Goal: Book appointment/travel/reservation

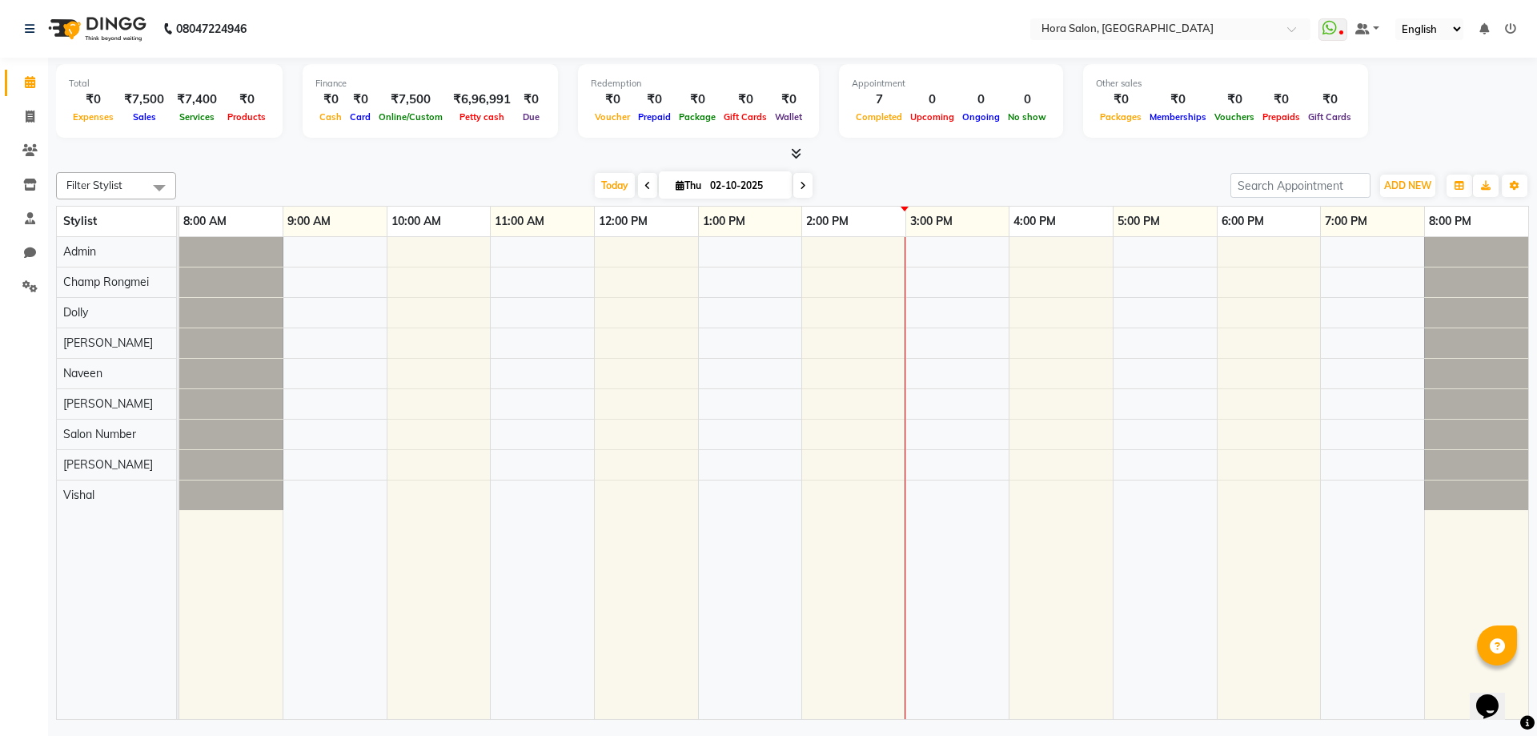
click at [638, 180] on span at bounding box center [647, 185] width 19 height 25
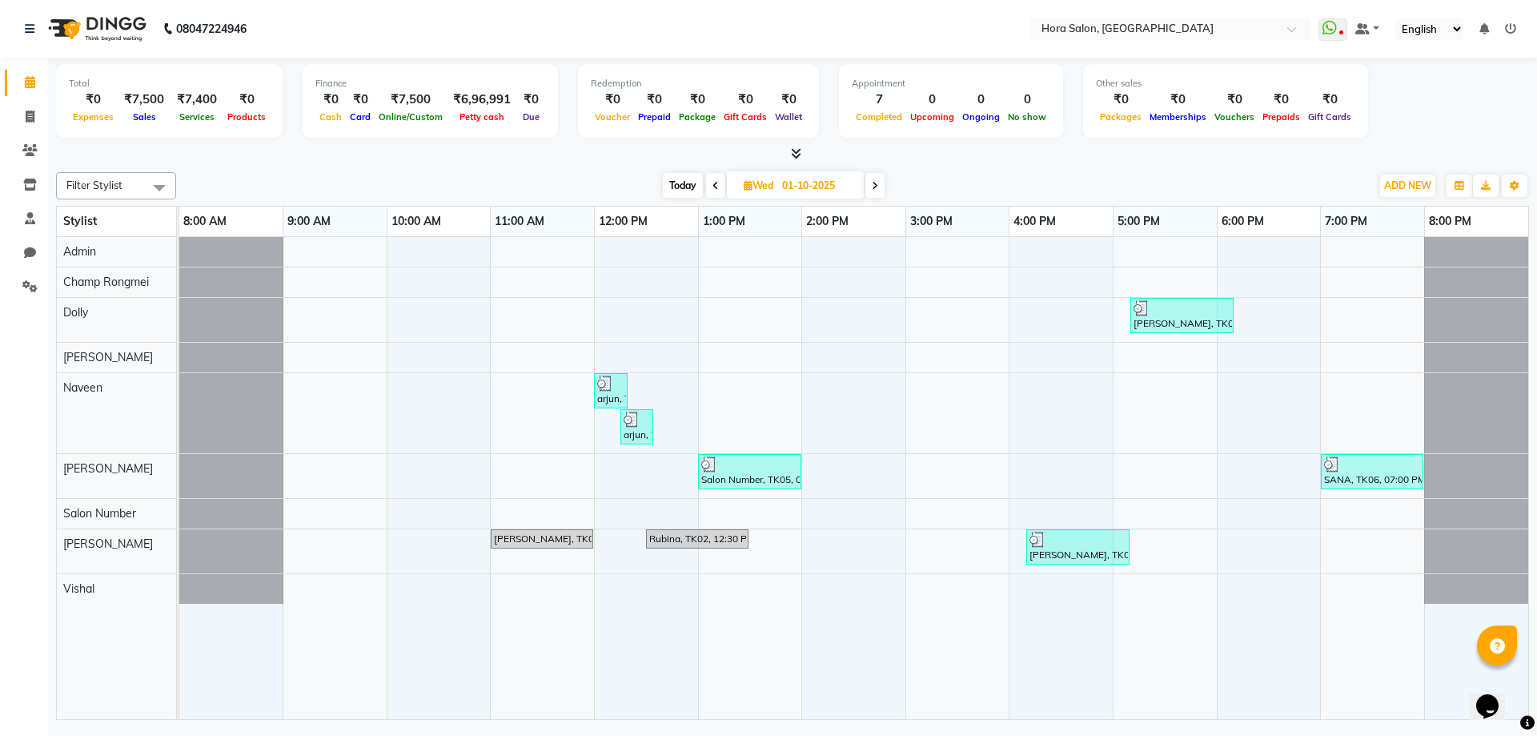
click at [877, 184] on icon at bounding box center [875, 186] width 6 height 10
type input "02-10-2025"
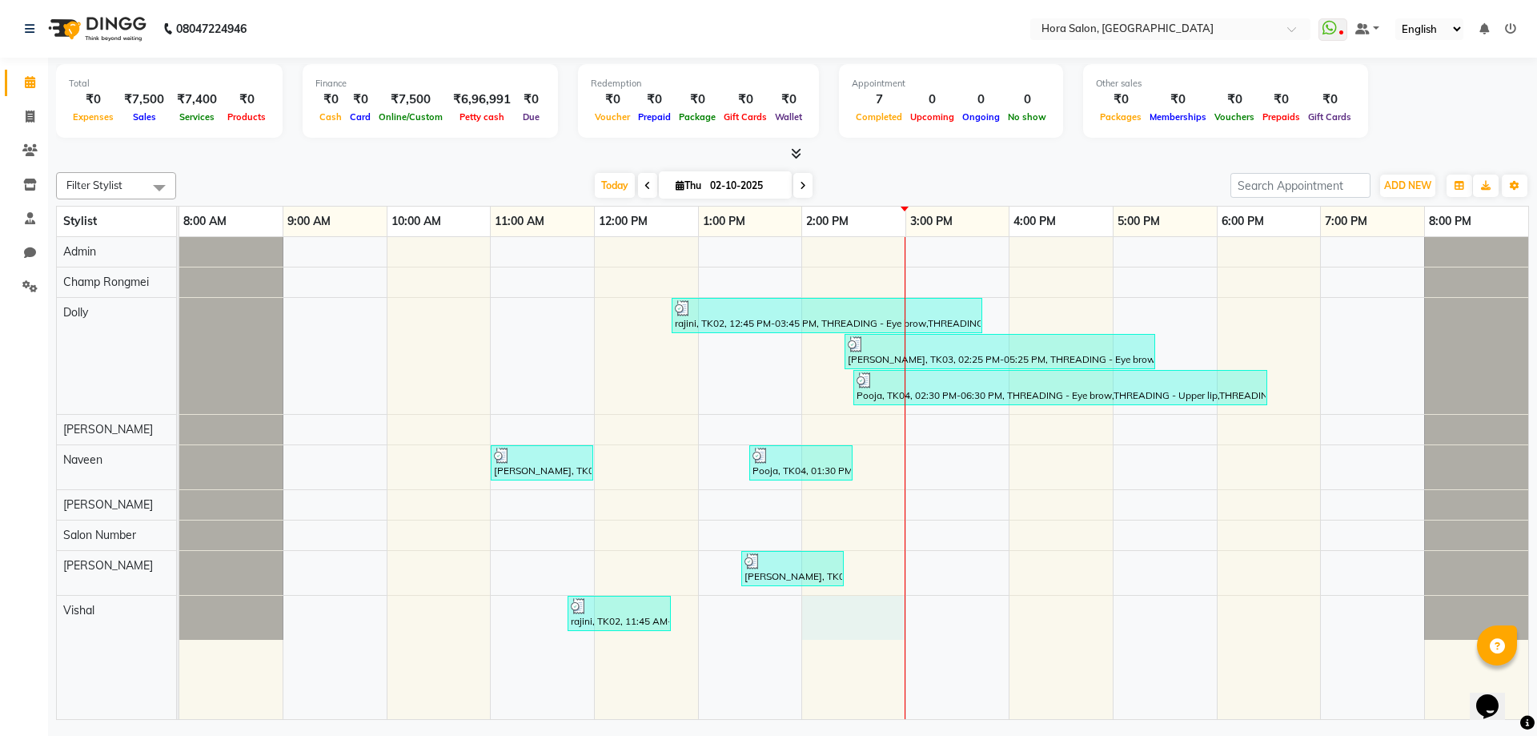
click at [899, 621] on div "rajini, TK02, 12:45 PM-03:45 PM, THREADING - Eye brow,THREADING - Upper lip,THR…" at bounding box center [853, 478] width 1349 height 482
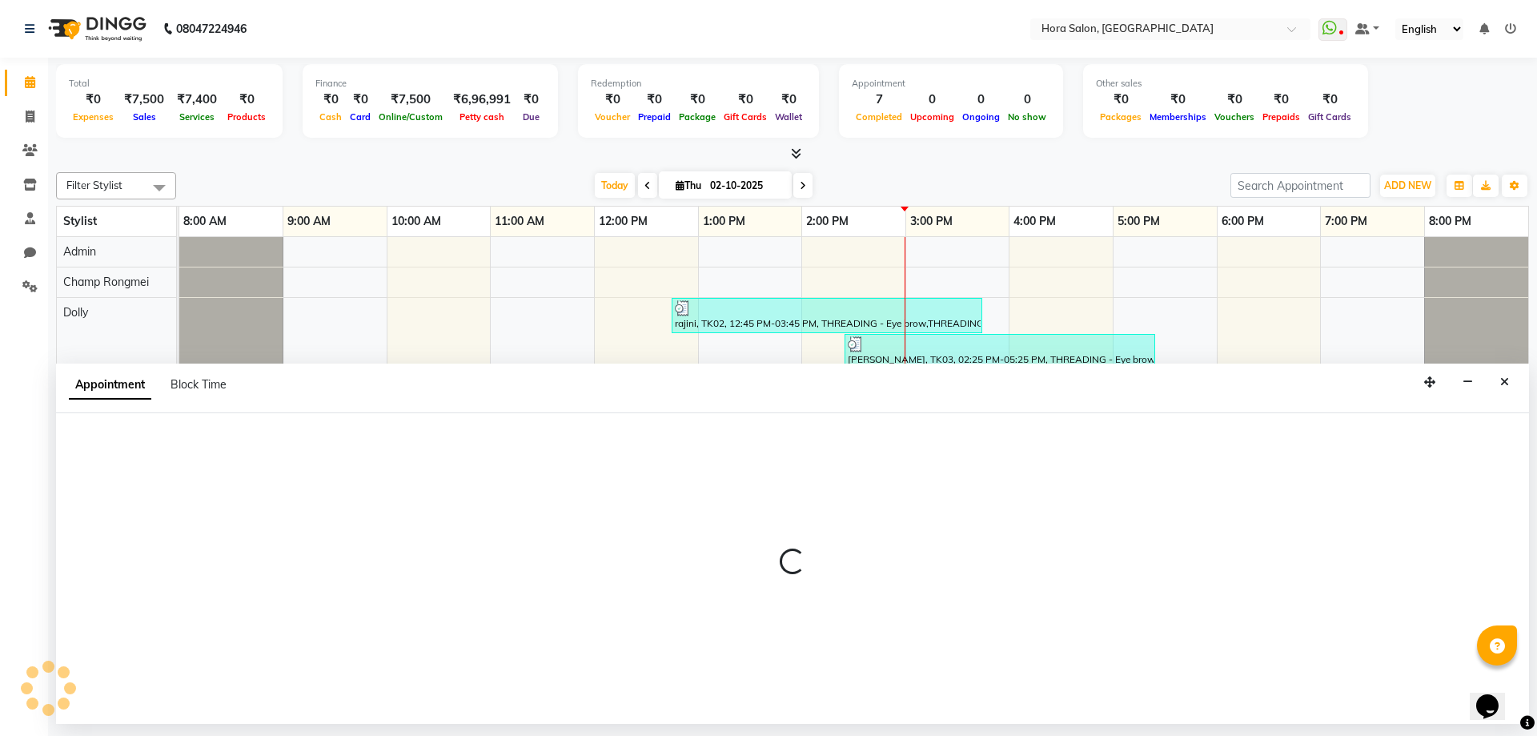
select select "76436"
select select "840"
select select "tentative"
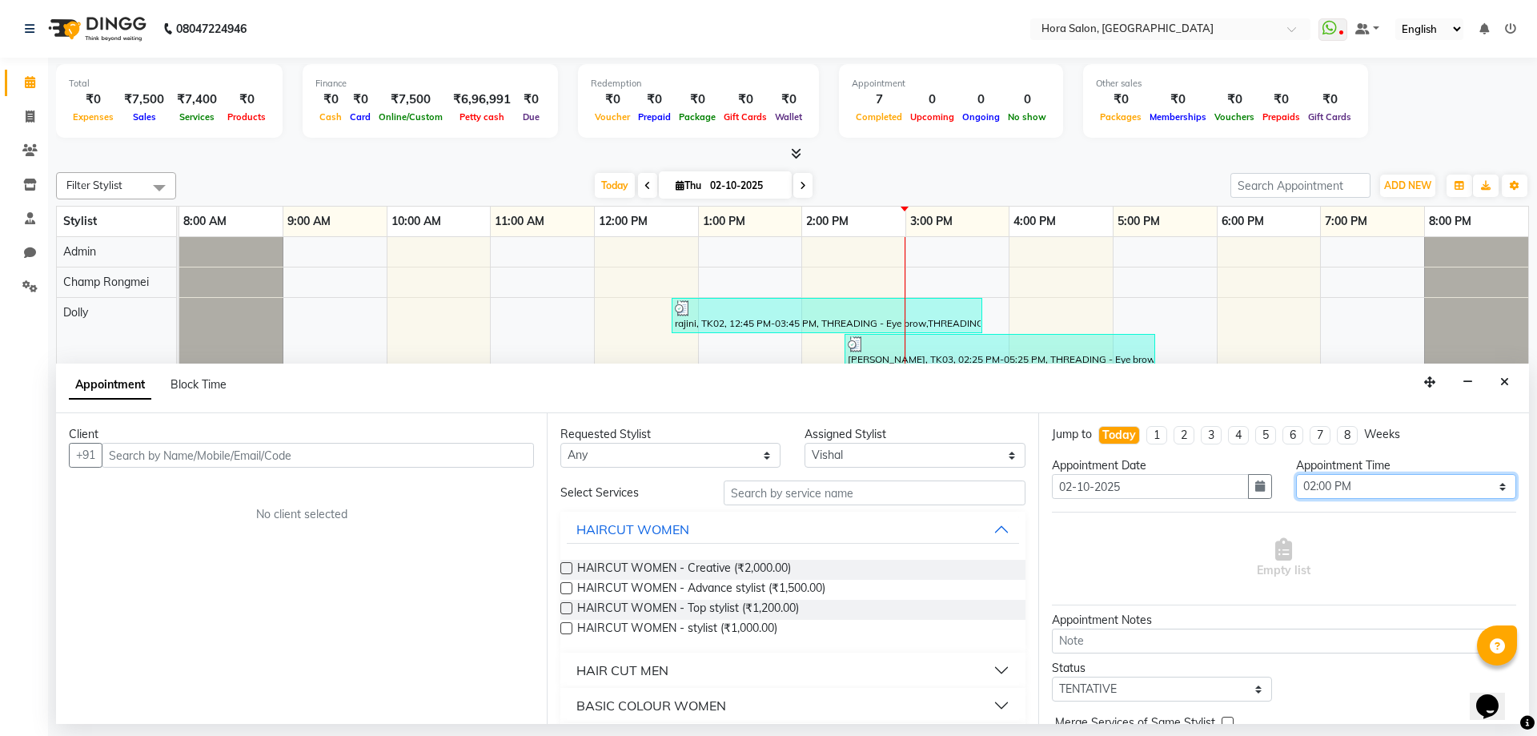
click at [1374, 491] on select "Select 09:00 AM 09:15 AM 09:30 AM 09:45 AM 10:00 AM 10:15 AM 10:30 AM 10:45 AM …" at bounding box center [1406, 486] width 220 height 25
select select "870"
click at [1296, 474] on select "Select 09:00 AM 09:15 AM 09:30 AM 09:45 AM 10:00 AM 10:15 AM 10:30 AM 10:45 AM …" at bounding box center [1406, 486] width 220 height 25
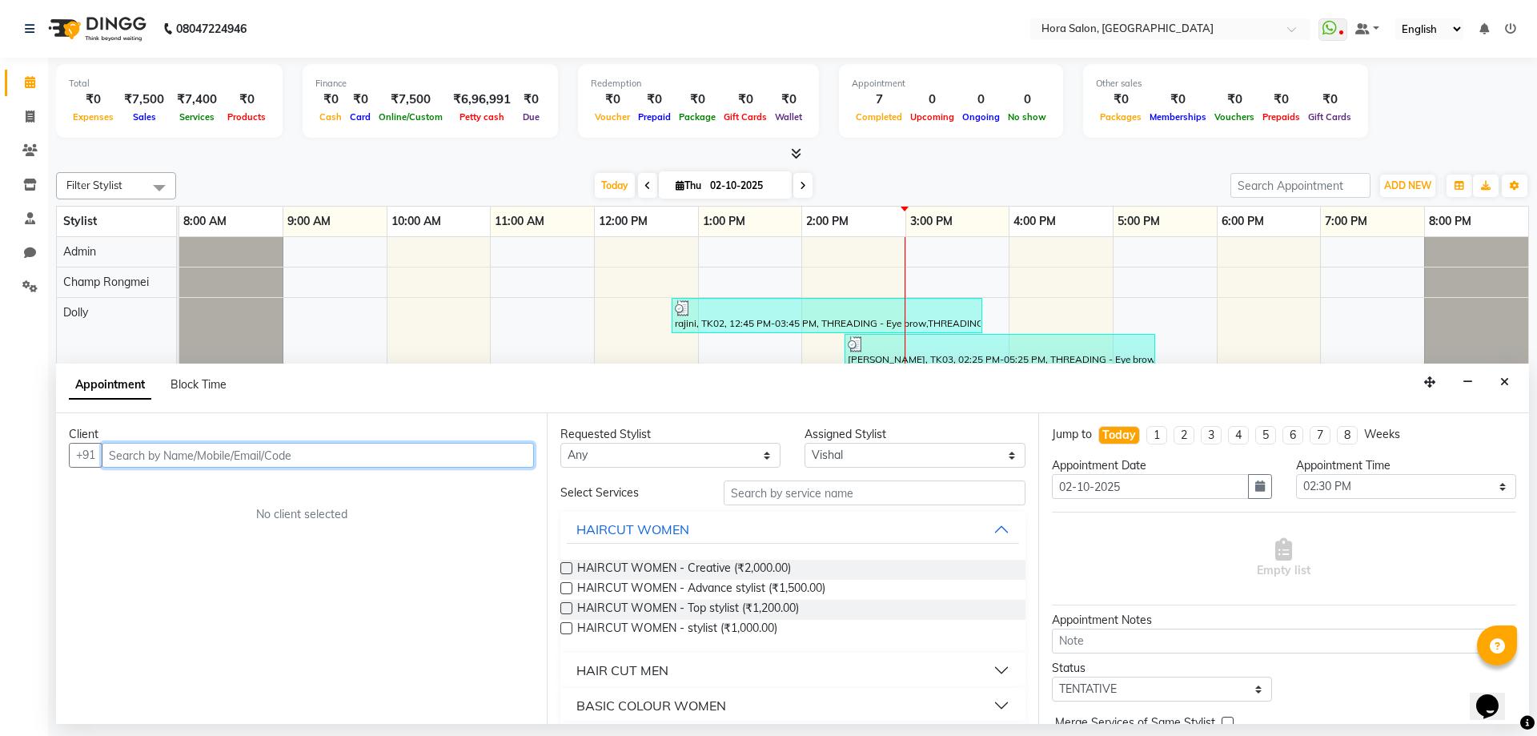
click at [434, 452] on input "text" at bounding box center [318, 455] width 432 height 25
click at [201, 502] on ngb-typeahead-window "Hrudita 99******89" at bounding box center [179, 489] width 155 height 40
click at [200, 492] on ngb-highlight "99******89" at bounding box center [204, 489] width 66 height 16
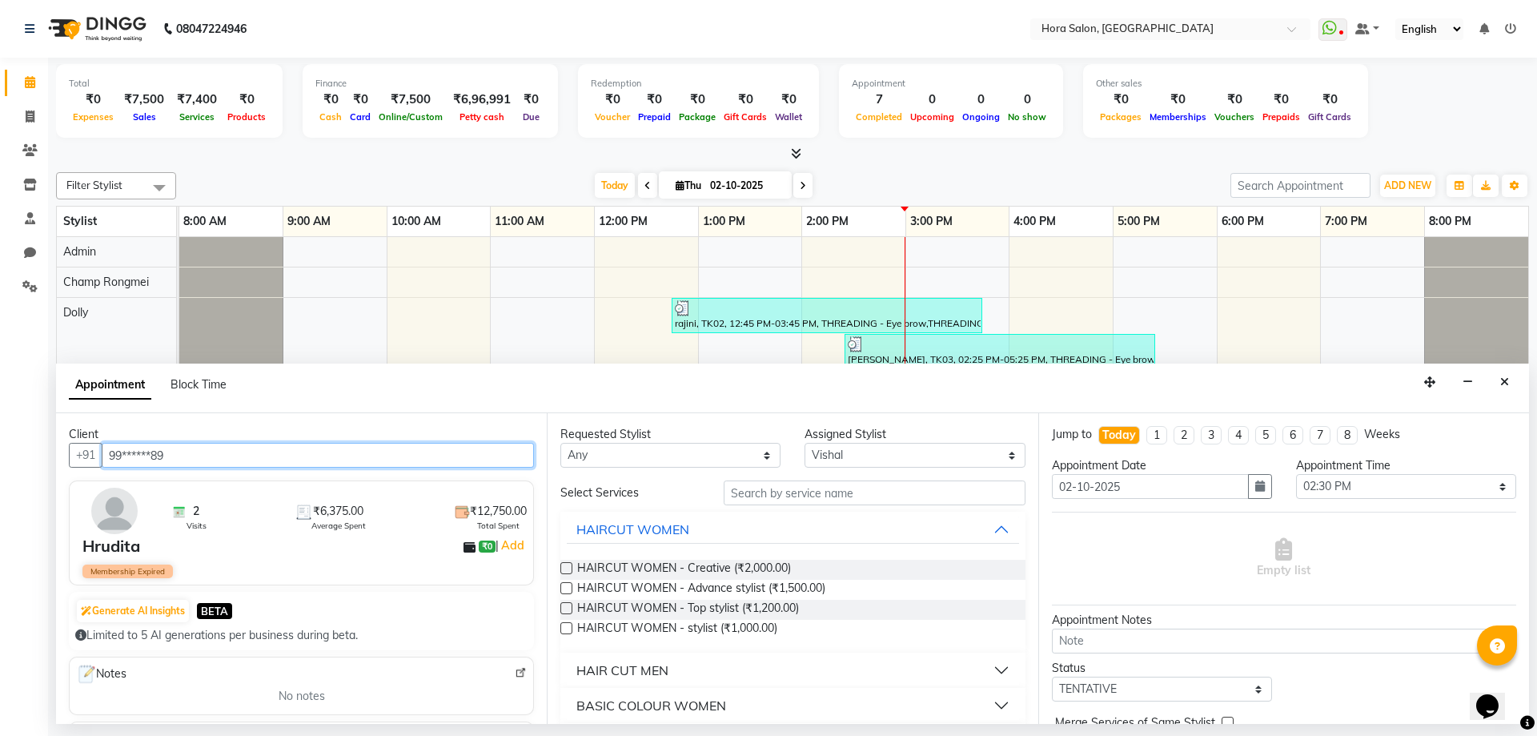
type input "99******89"
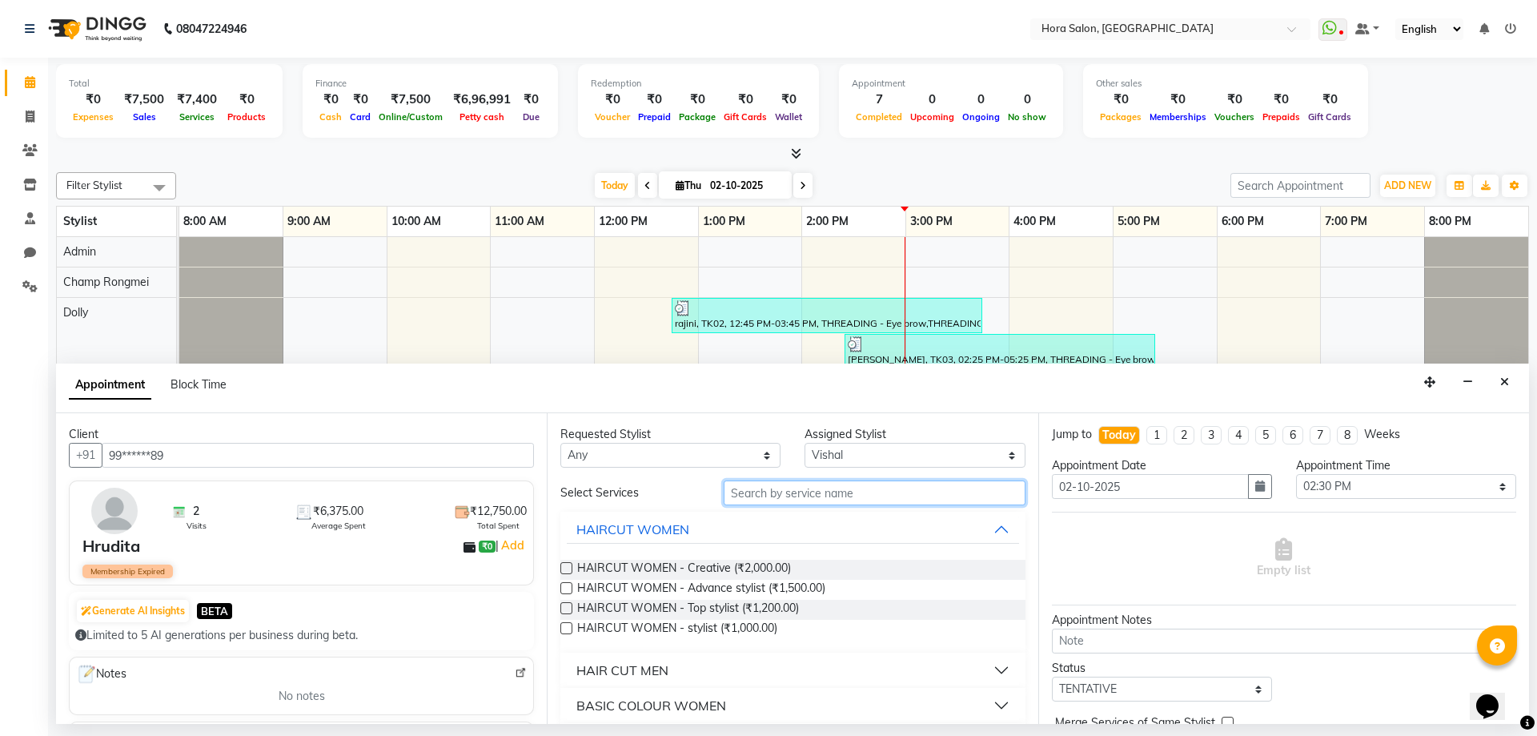
click at [853, 490] on input "text" at bounding box center [875, 492] width 302 height 25
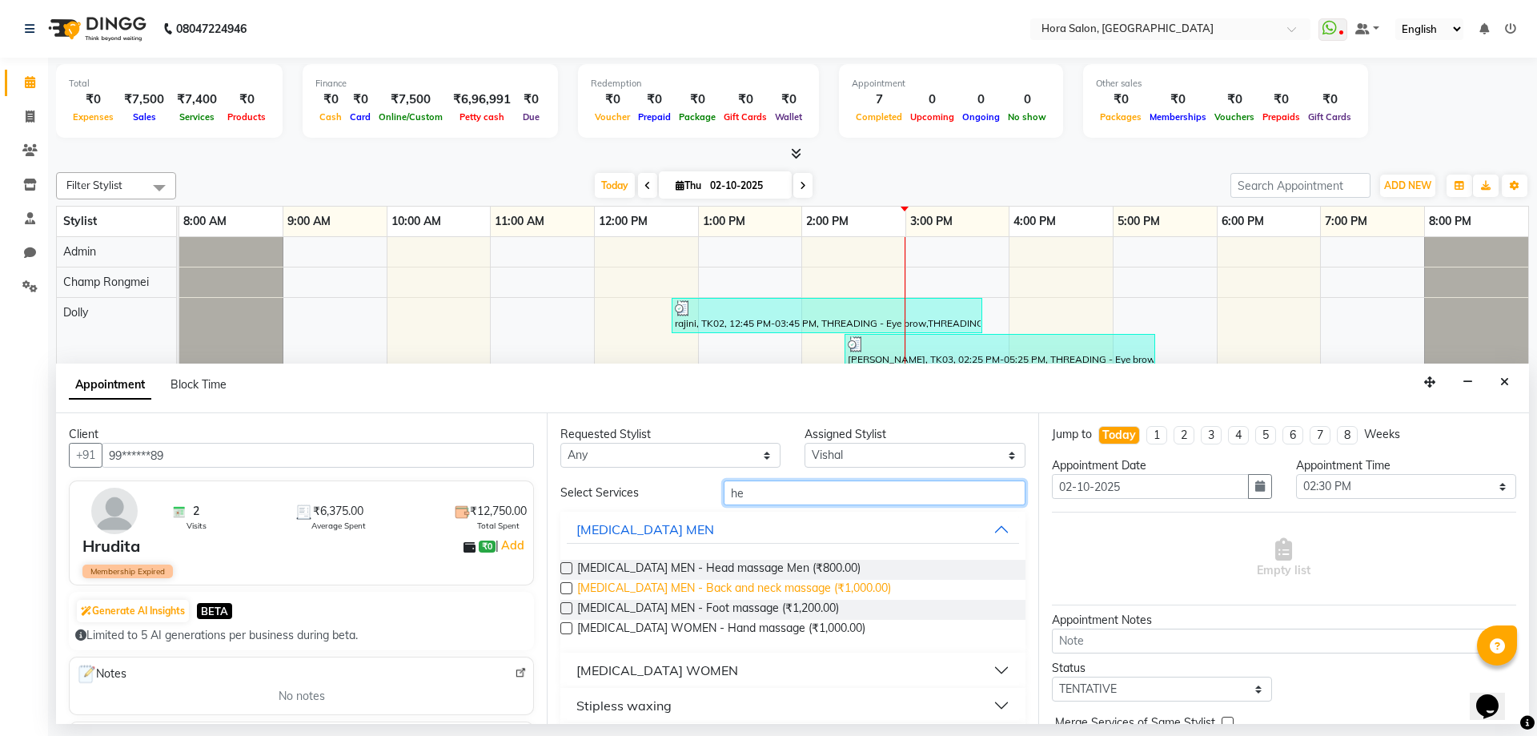
type input "he"
click at [703, 585] on span "[MEDICAL_DATA] MEN - Back and neck massage (₹1,000.00)" at bounding box center [734, 590] width 314 height 20
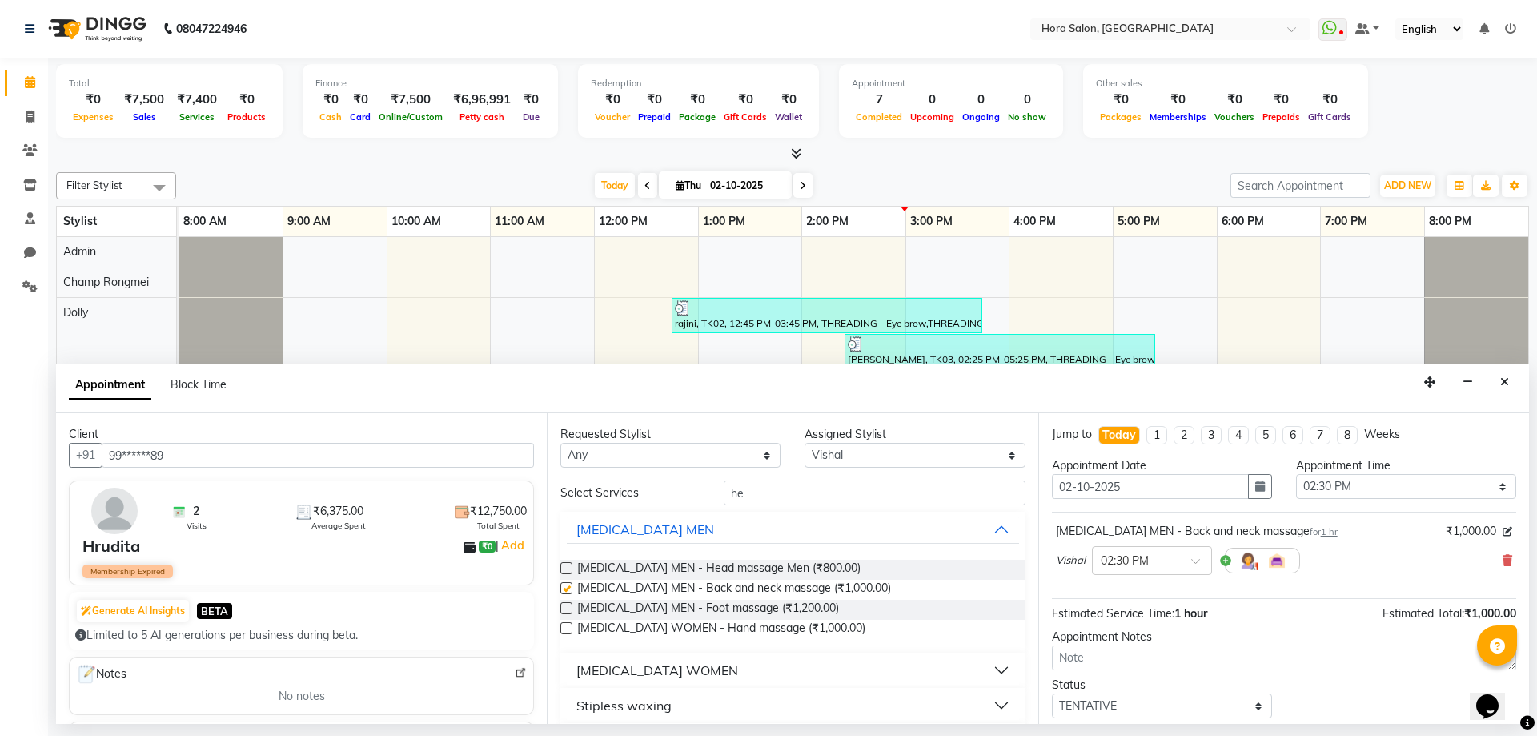
checkbox input "false"
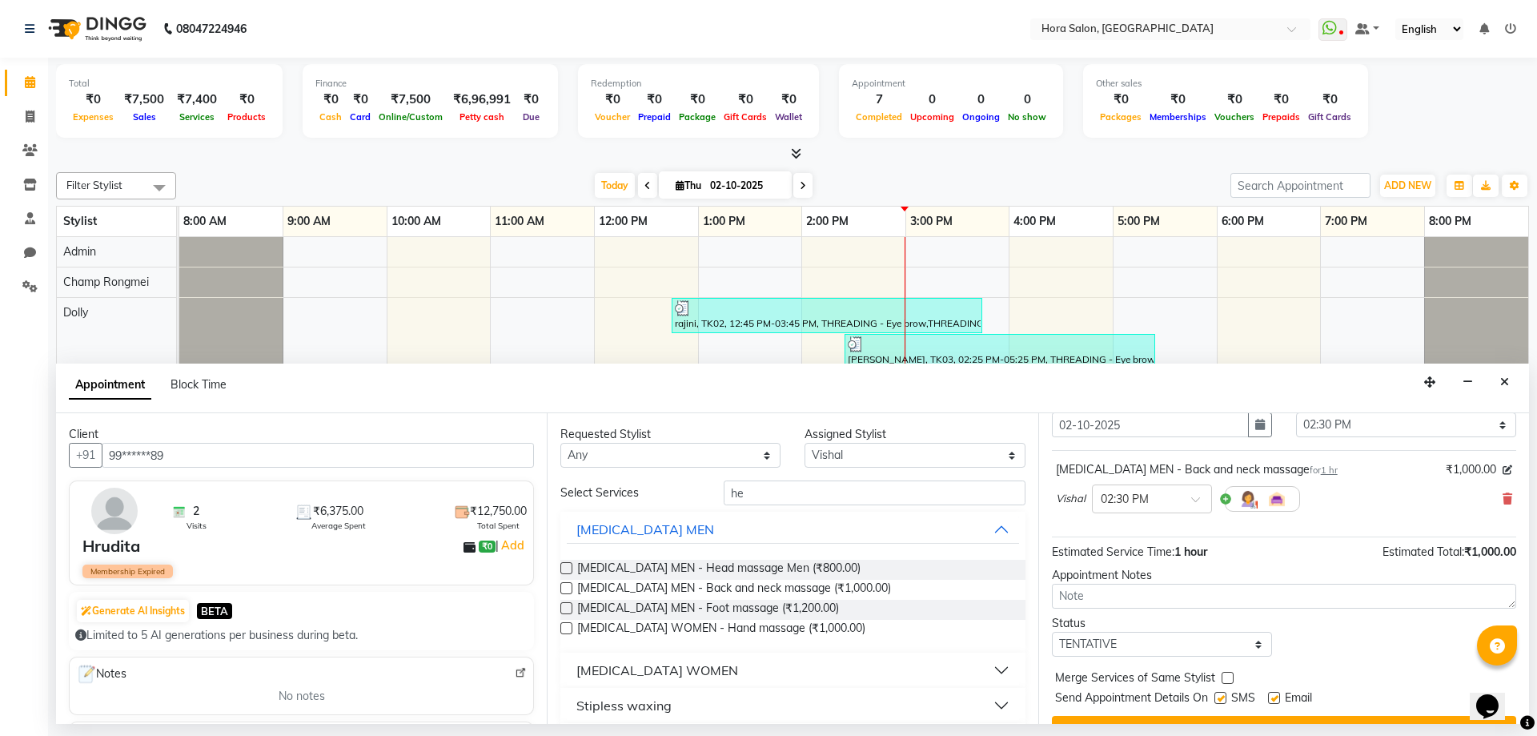
scroll to position [95, 0]
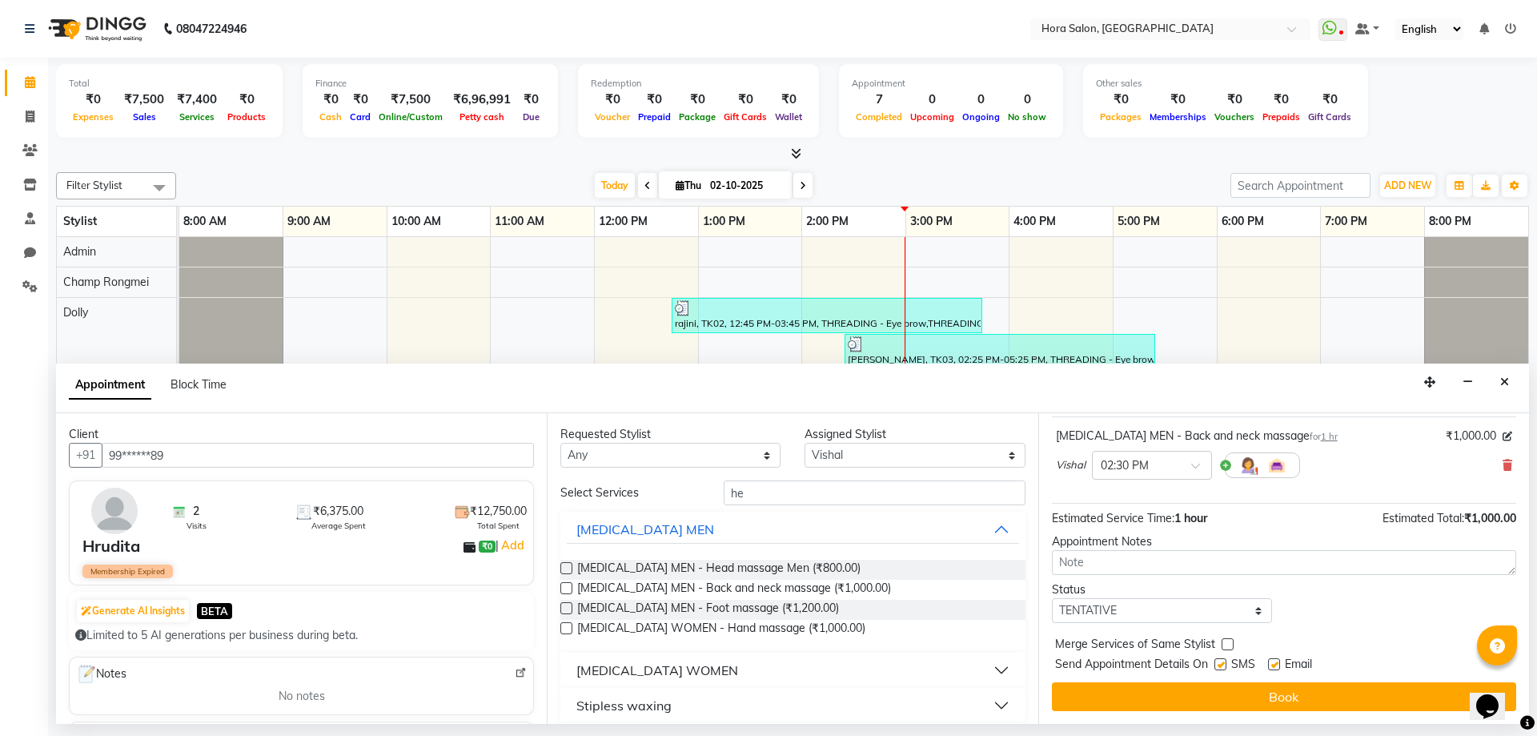
click at [1217, 665] on label at bounding box center [1220, 664] width 12 height 12
click at [1217, 665] on input "checkbox" at bounding box center [1219, 665] width 10 height 10
checkbox input "false"
click at [1275, 665] on label at bounding box center [1274, 664] width 12 height 12
click at [1275, 665] on input "checkbox" at bounding box center [1273, 665] width 10 height 10
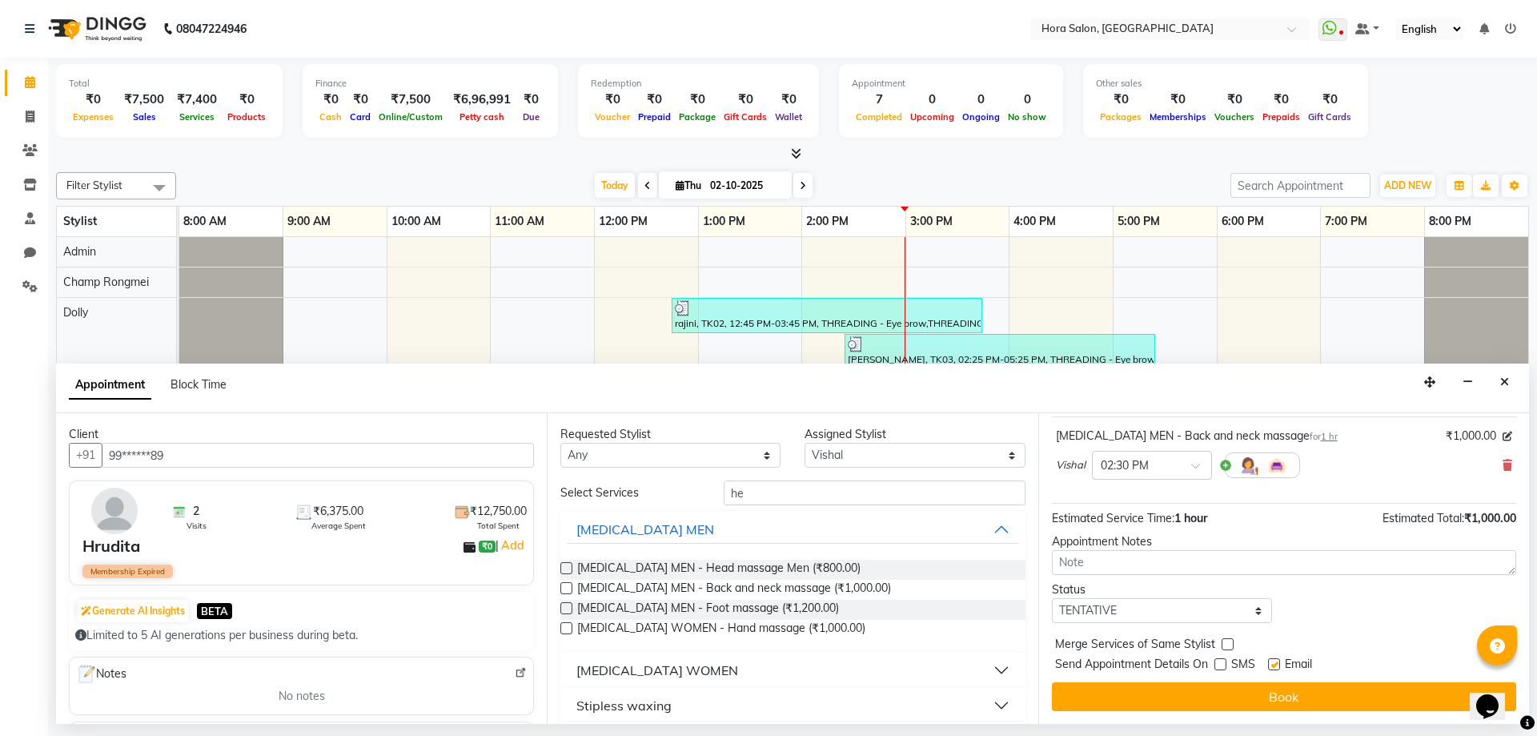
checkbox input "false"
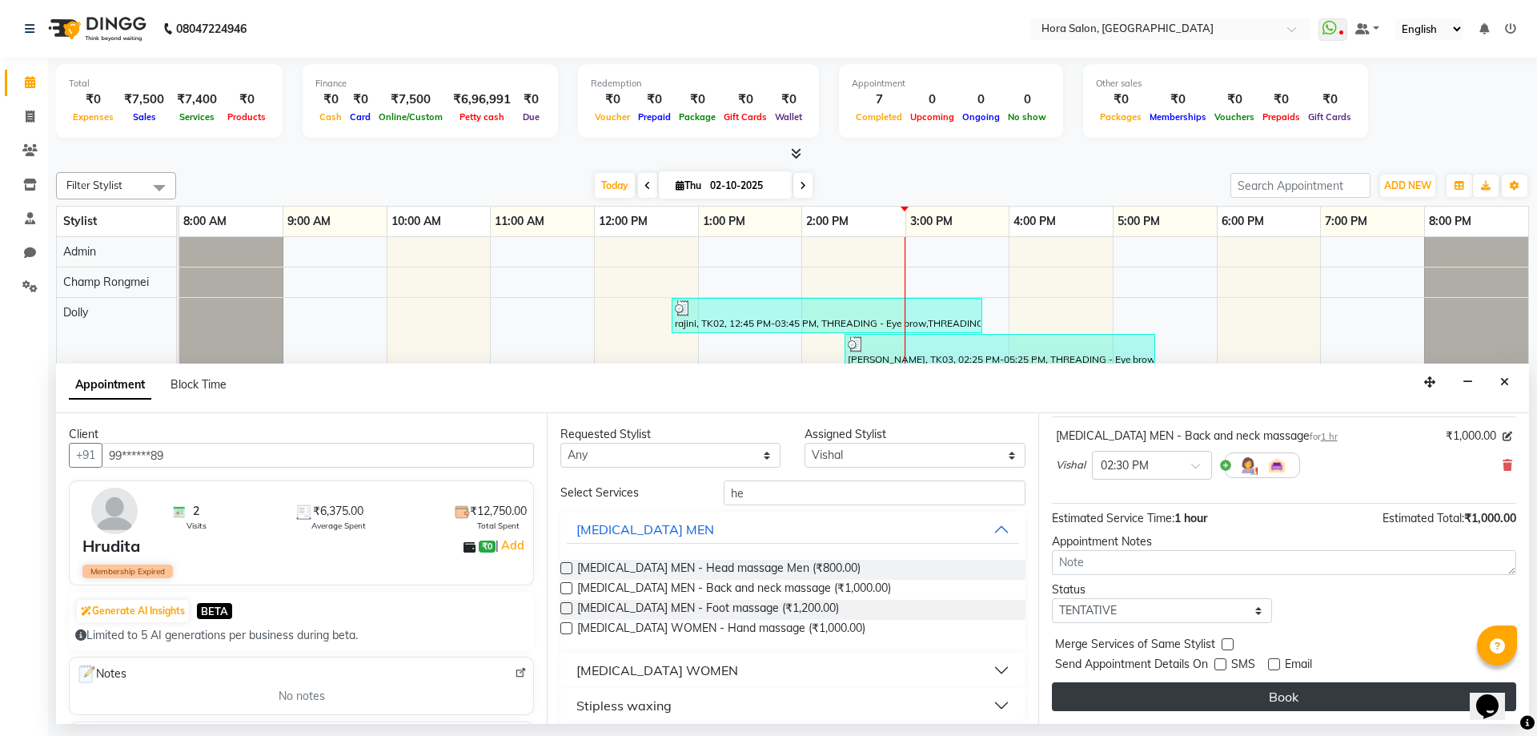
click at [1238, 696] on button "Book" at bounding box center [1284, 696] width 464 height 29
